Goal: Check status: Verify the current state of an ongoing process or item

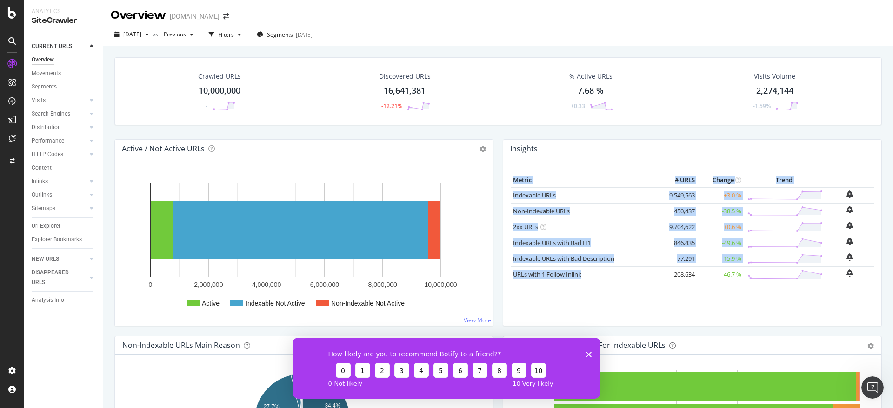
drag, startPoint x: 504, startPoint y: 271, endPoint x: 582, endPoint y: 275, distance: 78.3
click at [582, 275] on div "Metric # URLS Change Trend Indexable URLs 9,549,563 +3.0 % Non-Indexable URLs 4…" at bounding box center [692, 241] width 378 height 167
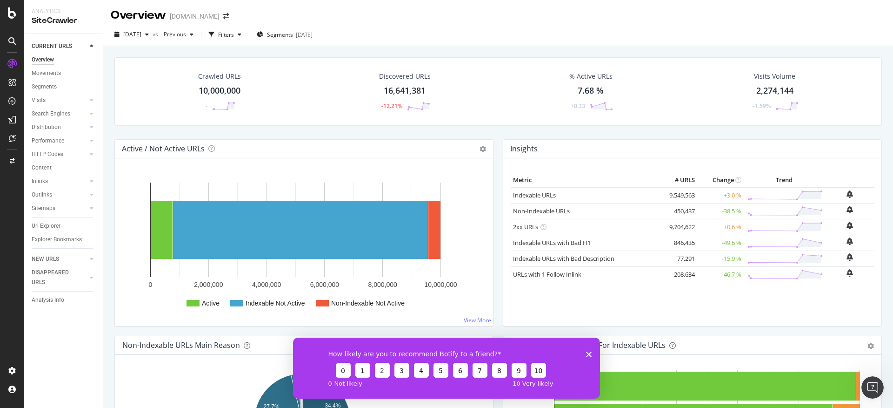
click at [603, 134] on div "Crawled URLs 10,000,000 - Discovered URLs 16,641,381 -12.21% % Active URLs 7.68…" at bounding box center [498, 98] width 777 height 82
drag, startPoint x: 583, startPoint y: 275, endPoint x: 509, endPoint y: 275, distance: 74.0
click at [511, 275] on td "URLs with 1 Follow Inlink" at bounding box center [585, 274] width 149 height 16
copy div "URLs with 1 Follow Inlink"
